Goal: Task Accomplishment & Management: Use online tool/utility

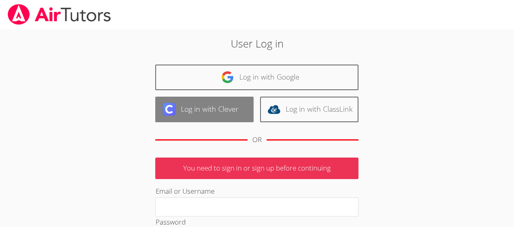
click at [158, 98] on link "Log in with Clever" at bounding box center [204, 110] width 98 height 26
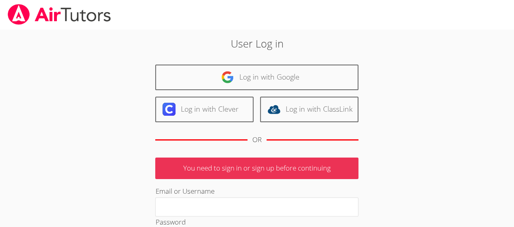
click at [199, 57] on div "User Log in Log in with Google Log in with Clever Log in with ClassLink OR You …" at bounding box center [257, 187] width 278 height 303
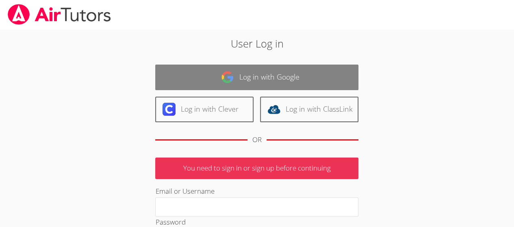
click at [193, 72] on link "Log in with Google" at bounding box center [256, 78] width 203 height 26
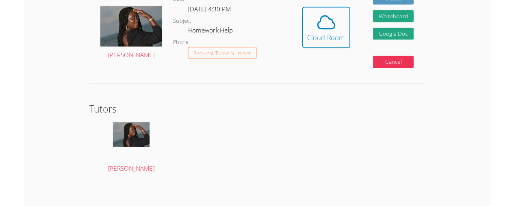
scroll to position [249, 0]
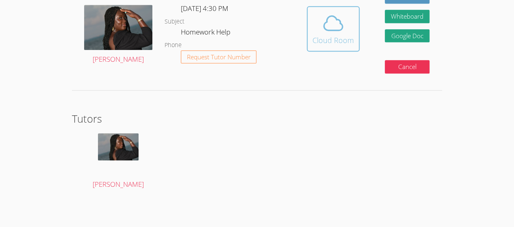
click at [332, 29] on icon at bounding box center [333, 23] width 23 height 23
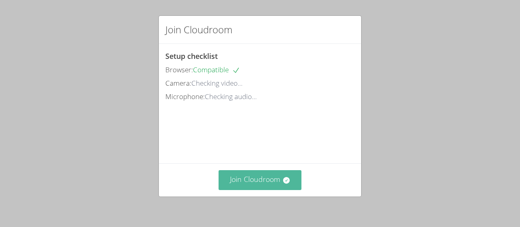
click at [238, 179] on button "Join Cloudroom" at bounding box center [260, 180] width 83 height 20
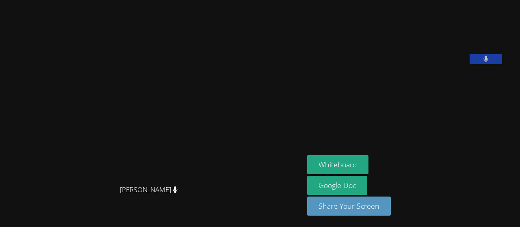
click at [470, 155] on aside "Anatolii Martynenko Whiteboard Google Doc Share Your Screen" at bounding box center [405, 113] width 203 height 227
click at [369, 164] on button "Whiteboard" at bounding box center [337, 164] width 61 height 19
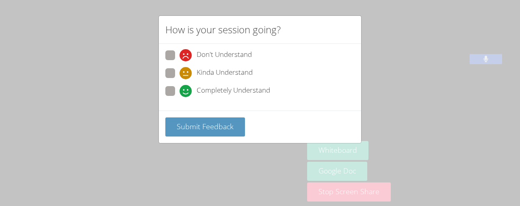
click at [180, 97] on span at bounding box center [180, 97] width 0 height 0
click at [180, 88] on input "Completely Understand" at bounding box center [183, 89] width 7 height 7
radio input "true"
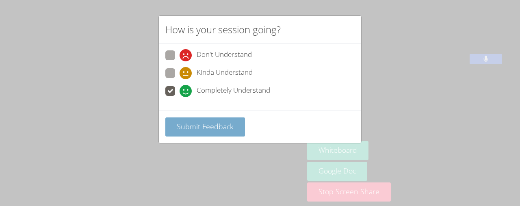
click at [178, 125] on span "Submit Feedback" at bounding box center [205, 127] width 57 height 10
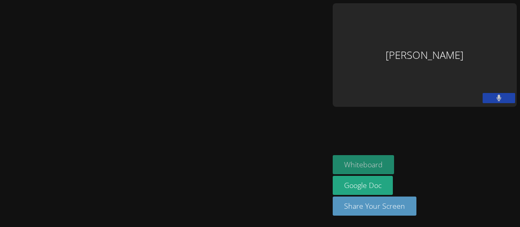
click at [394, 170] on button "Whiteboard" at bounding box center [363, 164] width 61 height 19
